Goal: Task Accomplishment & Management: Manage account settings

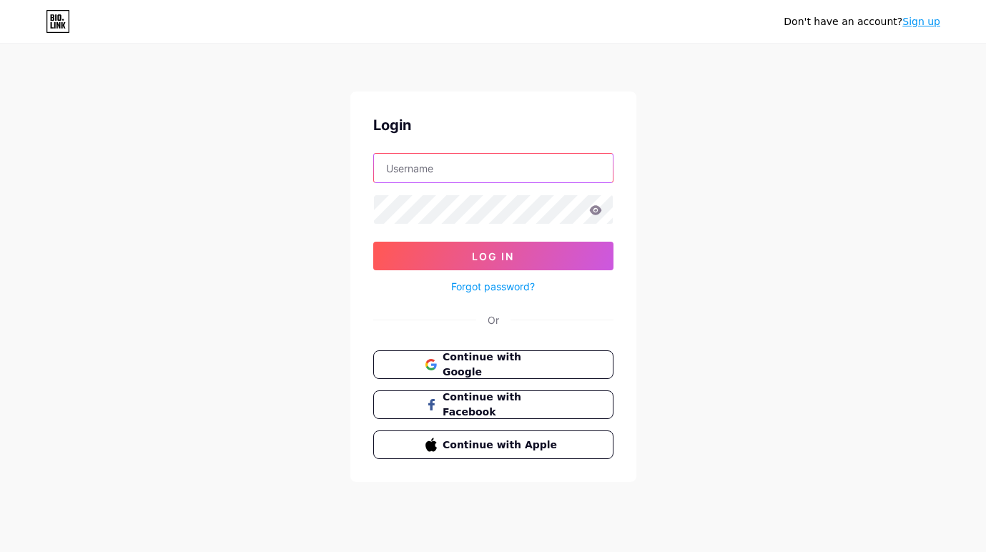
type input "[EMAIL_ADDRESS][DOMAIN_NAME]"
click at [596, 212] on icon at bounding box center [595, 209] width 12 height 9
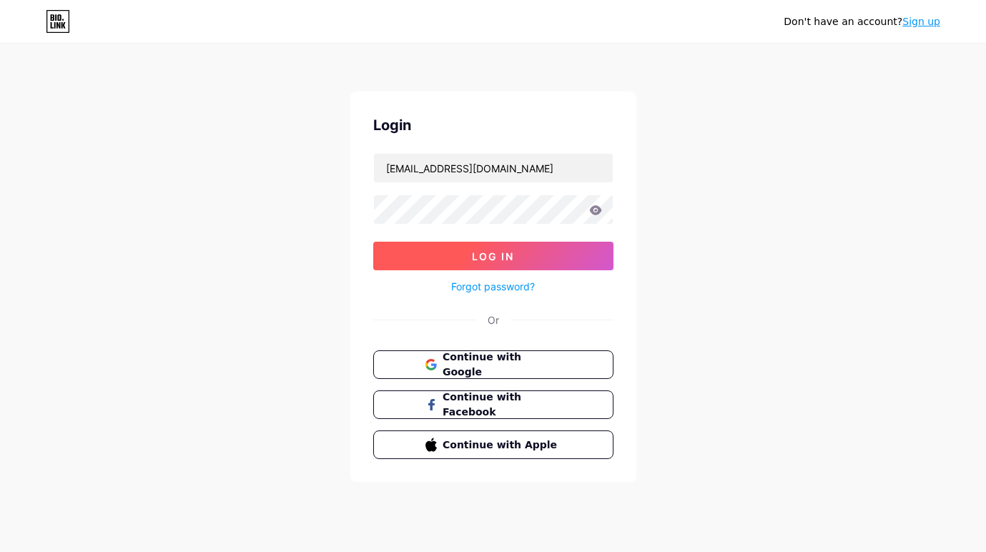
click at [488, 255] on span "Log In" at bounding box center [493, 256] width 42 height 12
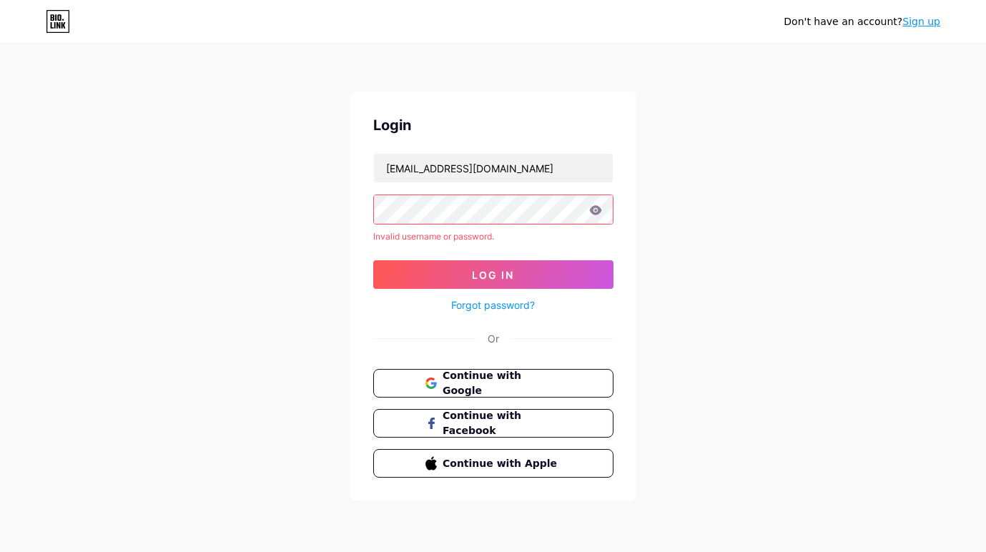
click at [373, 211] on div at bounding box center [493, 209] width 240 height 30
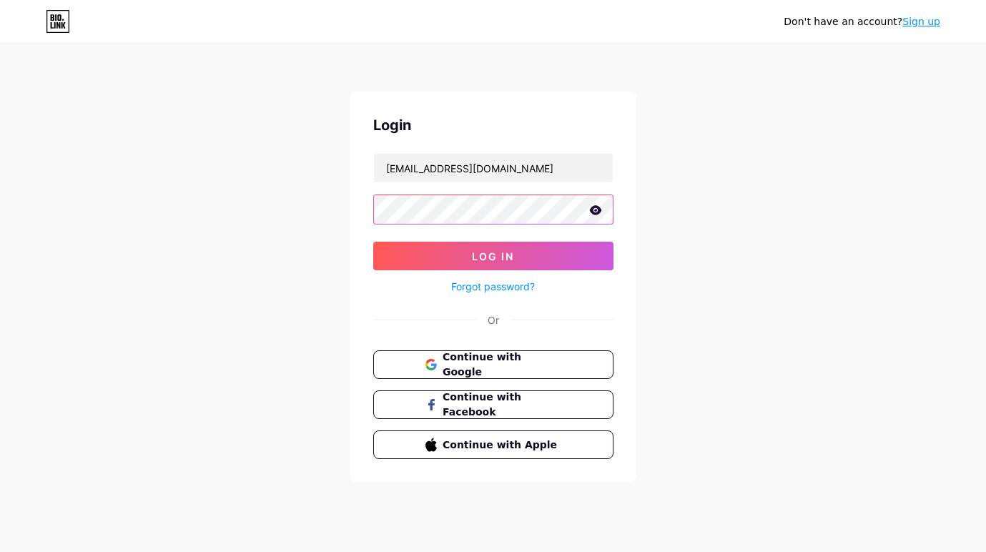
click at [373, 242] on button "Log In" at bounding box center [493, 256] width 240 height 29
